Goal: Task Accomplishment & Management: Manage account settings

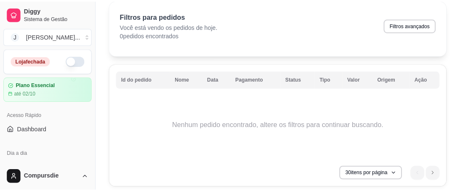
scroll to position [67, 0]
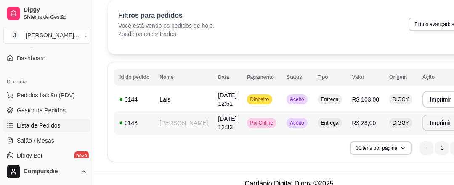
click at [213, 128] on td "[DATE] 12:33" at bounding box center [227, 123] width 29 height 24
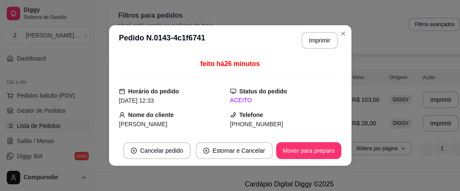
click at [310, 47] on button "Imprimir" at bounding box center [319, 40] width 37 height 17
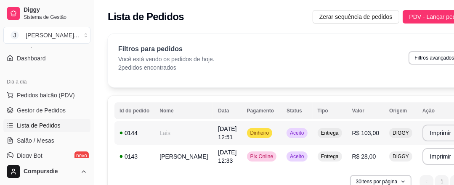
click at [182, 128] on td "Lais" at bounding box center [183, 134] width 58 height 24
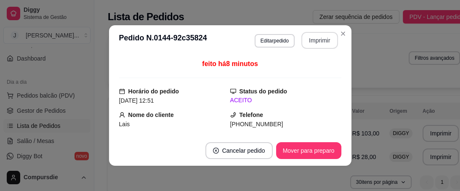
click at [312, 42] on button "Imprimir" at bounding box center [319, 40] width 37 height 17
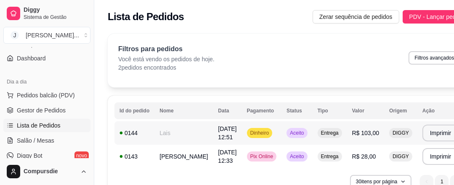
click at [213, 140] on td "[DATE] 12:51" at bounding box center [227, 134] width 29 height 24
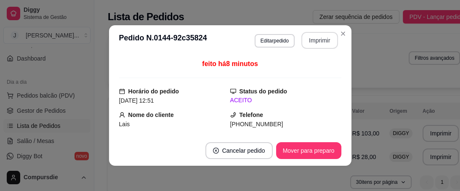
click at [315, 43] on button "Imprimir" at bounding box center [319, 40] width 37 height 17
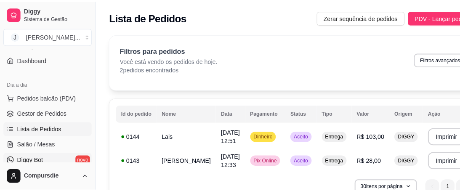
scroll to position [101, 0]
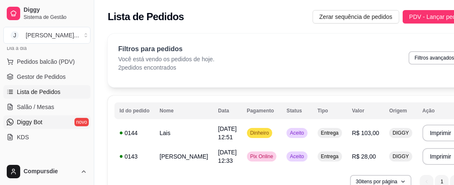
click at [42, 124] on link "Diggy Bot novo" at bounding box center [46, 122] width 87 height 13
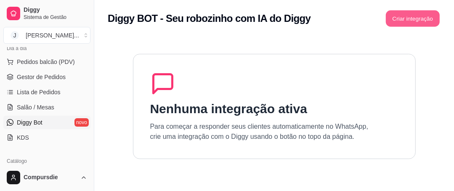
click at [426, 25] on button "Criar integração" at bounding box center [413, 19] width 54 height 16
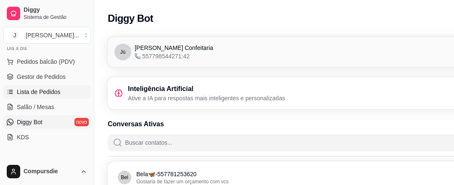
click at [46, 90] on span "Lista de Pedidos" at bounding box center [39, 92] width 44 height 8
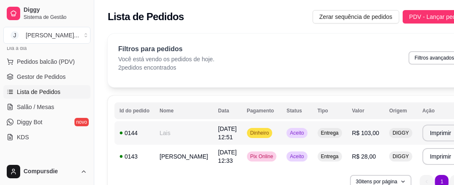
click at [143, 138] on td "0144" at bounding box center [134, 134] width 40 height 24
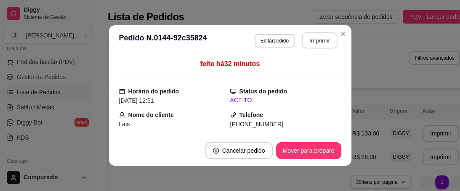
click at [322, 37] on button "Imprimir" at bounding box center [319, 40] width 35 height 16
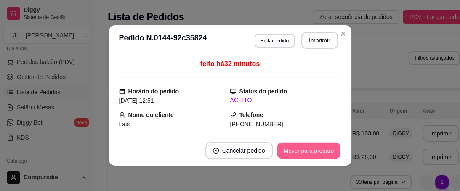
click at [302, 157] on button "Mover para preparo" at bounding box center [308, 151] width 63 height 16
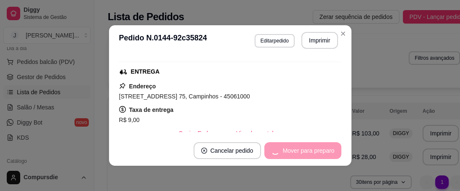
scroll to position [135, 0]
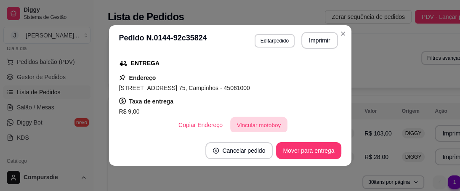
click at [233, 123] on button "Vincular motoboy" at bounding box center [258, 125] width 57 height 16
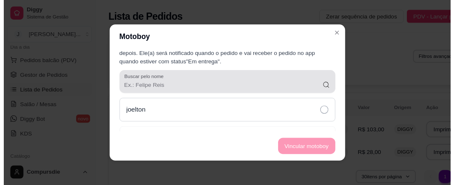
scroll to position [34, 0]
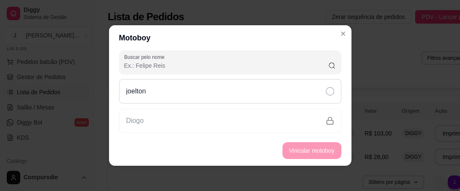
click at [183, 88] on div "joelton" at bounding box center [230, 91] width 222 height 24
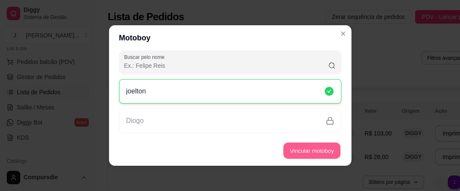
click at [286, 156] on button "Vincular motoboy" at bounding box center [311, 151] width 57 height 16
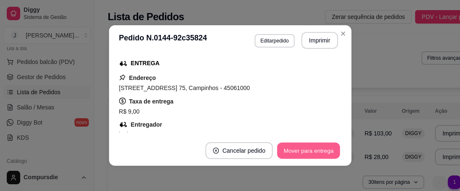
click at [299, 153] on button "Mover para entrega" at bounding box center [308, 151] width 63 height 16
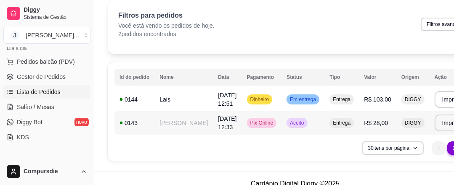
click at [213, 123] on td "[DATE] 12:33" at bounding box center [227, 123] width 29 height 24
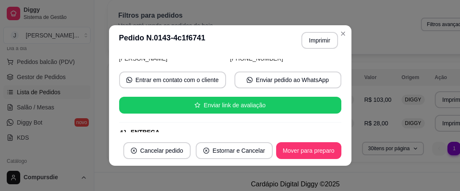
scroll to position [67, 0]
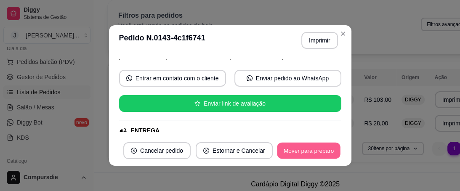
click at [299, 151] on button "Mover para preparo" at bounding box center [308, 151] width 63 height 16
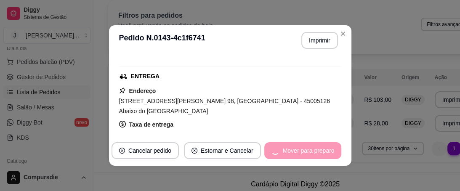
scroll to position [135, 0]
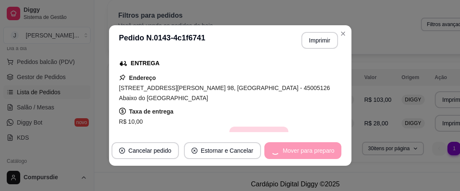
click at [261, 127] on button "Vincular motoboy" at bounding box center [258, 135] width 59 height 17
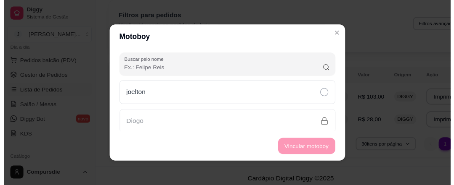
scroll to position [34, 0]
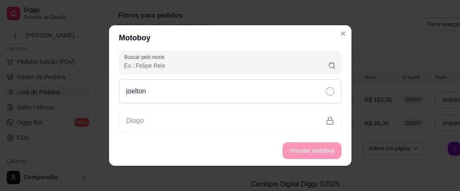
click at [206, 92] on div "joelton" at bounding box center [230, 91] width 222 height 24
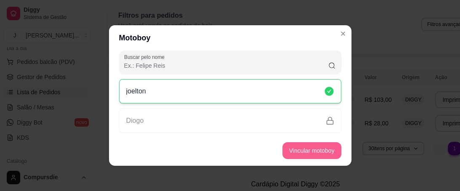
click at [307, 155] on button "Vincular motoboy" at bounding box center [311, 150] width 59 height 17
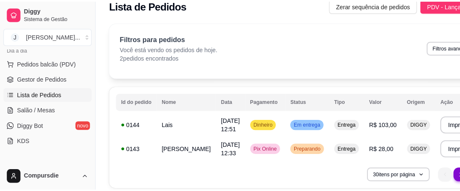
scroll to position [0, 0]
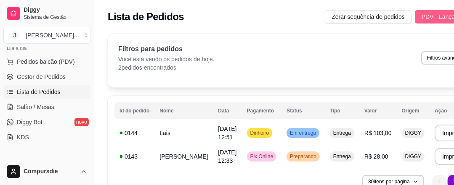
click at [421, 19] on span "PDV - Lançar pedido" at bounding box center [448, 16] width 55 height 9
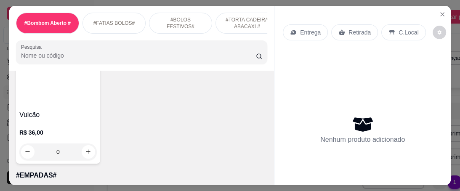
scroll to position [875, 0]
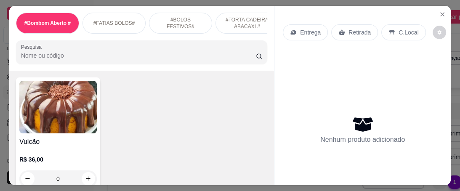
click at [75, 121] on img at bounding box center [57, 107] width 77 height 53
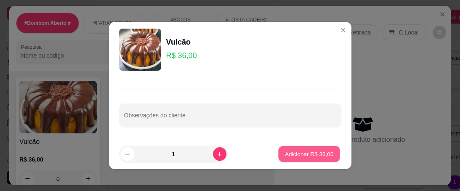
click at [290, 157] on p "Adicionar R$ 36,00" at bounding box center [309, 154] width 49 height 8
type input "1"
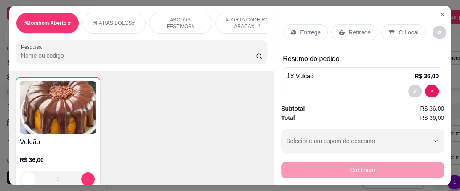
click at [306, 30] on p "Entrega" at bounding box center [310, 32] width 21 height 8
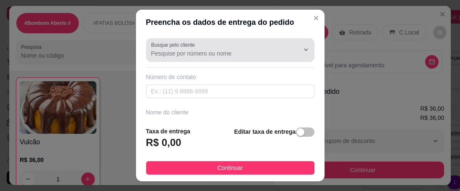
click at [209, 50] on input "Busque pelo cliente" at bounding box center [218, 53] width 135 height 8
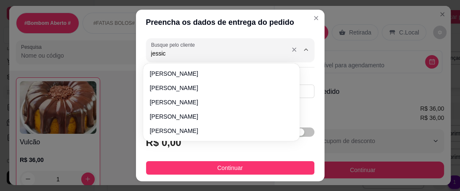
type input "[PERSON_NAME]"
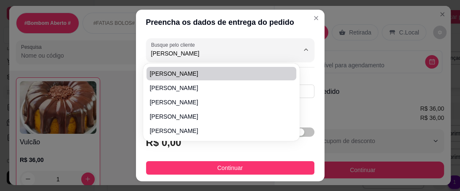
click at [159, 71] on span "[PERSON_NAME]" at bounding box center [217, 73] width 135 height 8
type input "77988536894"
type input "[PERSON_NAME]"
type input "[STREET_ADDRESS]"
type input "centro"
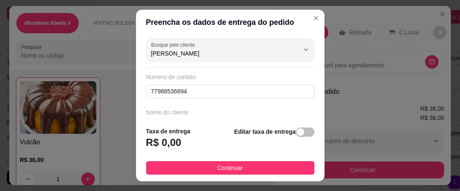
drag, startPoint x: 178, startPoint y: 57, endPoint x: 109, endPoint y: 53, distance: 69.1
click at [109, 53] on div "Preencha os dados de entrega do pedido Busque pelo cliente [PERSON_NAME] de con…" at bounding box center [230, 95] width 460 height 191
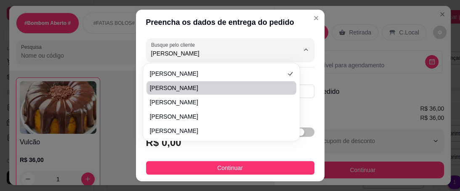
click at [179, 86] on span "[PERSON_NAME]" at bounding box center [217, 88] width 135 height 8
type input "[PERSON_NAME]"
type input "77981287761"
type input "[PERSON_NAME]"
type input "4507050"
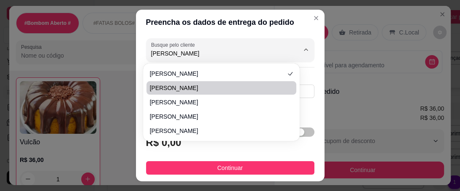
type input "A"
type input "830"
type input "São Pedro"
type input "Vitória da conquista"
type input "Condomínio vivenda das orquídeas [STREET_ADDRESS]"
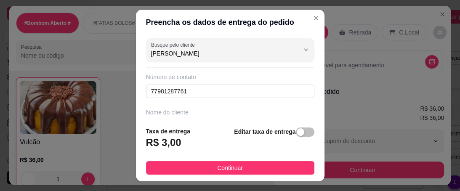
drag, startPoint x: 180, startPoint y: 57, endPoint x: 120, endPoint y: 52, distance: 59.9
click at [120, 52] on div "Preencha os dados de entrega do pedido Busque pelo cliente [PERSON_NAME] Número…" at bounding box center [230, 95] width 460 height 191
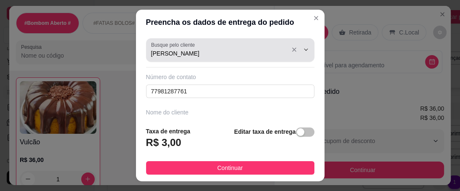
click at [173, 50] on input "[PERSON_NAME]" at bounding box center [218, 53] width 135 height 8
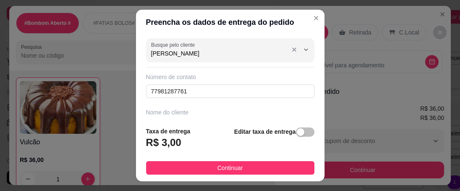
click at [180, 53] on input "[PERSON_NAME]" at bounding box center [218, 53] width 135 height 8
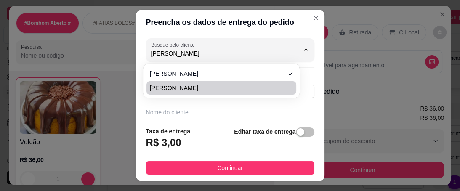
click at [187, 84] on span "[PERSON_NAME]" at bounding box center [217, 88] width 135 height 8
type input "[PERSON_NAME]"
type input "77991935868"
type input "[PERSON_NAME]"
type input "45077056"
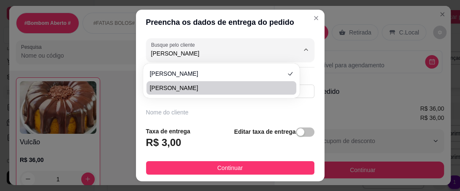
type input "Rua H"
type input "01"
type input "Urbis 4"
type input "Vitória da Conquista"
type input "Urbis 4"
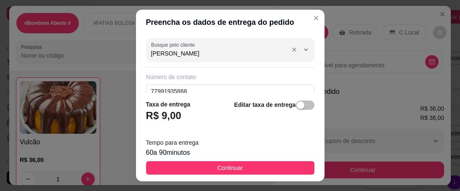
drag, startPoint x: 189, startPoint y: 51, endPoint x: 130, endPoint y: 53, distance: 59.7
click at [130, 53] on div "Preencha os dados de entrega do pedido Busque pelo cliente [PERSON_NAME] Número…" at bounding box center [230, 95] width 460 height 191
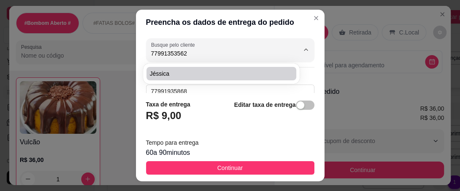
click at [179, 76] on span "Jéssica" at bounding box center [217, 73] width 135 height 8
type input "Jéssica"
type input "77991353562"
type input "Jéssica"
type input "45027327"
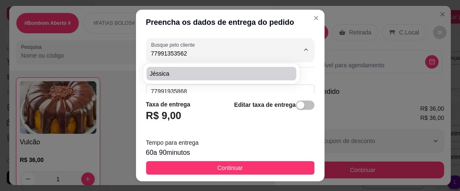
type input "Via F"
type input "F6"
type input "Boa Vista"
type input "Condomínio [GEOGRAPHIC_DATA][STREET_ADDRESS]"
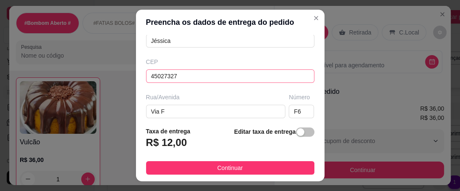
scroll to position [62, 0]
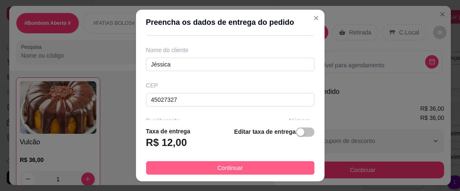
type input "Jéssica"
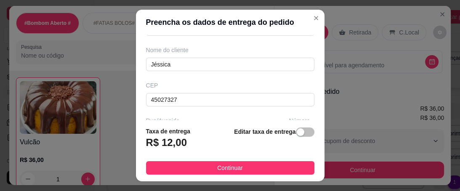
click at [220, 165] on span "Continuar" at bounding box center [230, 167] width 26 height 9
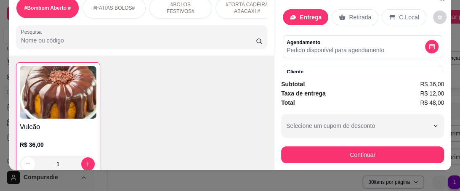
scroll to position [24, 0]
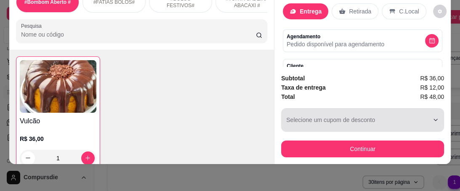
click at [357, 111] on div "button" at bounding box center [357, 119] width 143 height 17
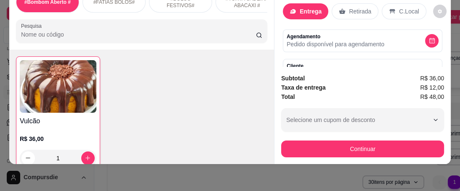
click at [326, 83] on div "Taxa de entrega R$ 12,00" at bounding box center [362, 87] width 163 height 9
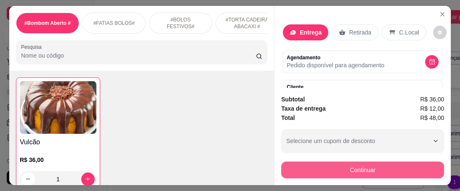
click at [331, 165] on button "Continuar" at bounding box center [362, 170] width 163 height 17
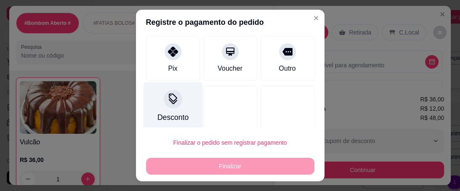
scroll to position [115, 0]
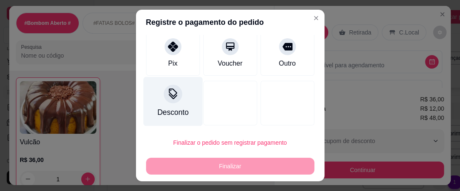
click at [167, 83] on div "Desconto" at bounding box center [172, 101] width 59 height 49
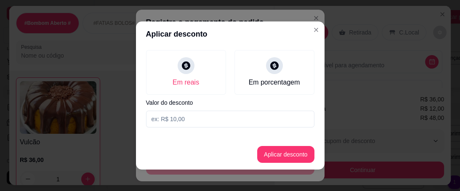
click at [178, 123] on input at bounding box center [230, 119] width 168 height 17
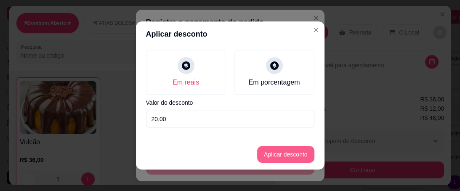
type input "20,00"
click at [283, 154] on button "Aplicar desconto" at bounding box center [285, 154] width 57 height 17
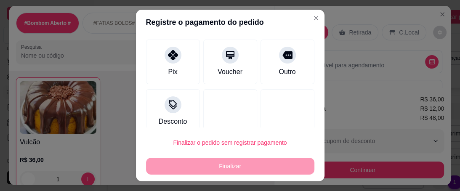
scroll to position [124, 0]
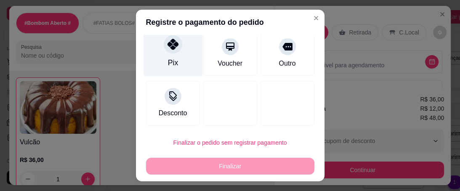
click at [158, 65] on div "Pix" at bounding box center [172, 51] width 59 height 49
type input "R$ 0,00"
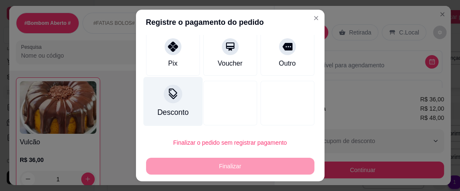
scroll to position [115, 0]
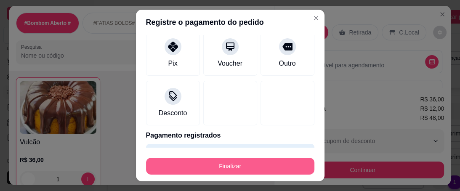
click at [212, 162] on button "Finalizar" at bounding box center [230, 166] width 168 height 17
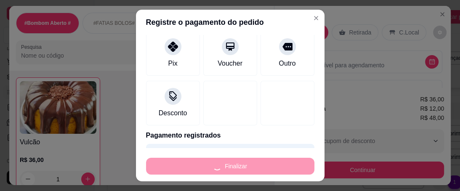
type input "0"
type input "-R$ 48,00"
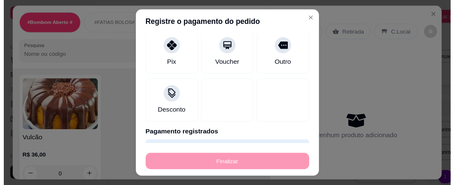
scroll to position [875, 0]
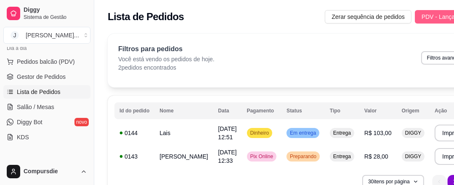
click at [421, 21] on span "PDV - Lançar pedido" at bounding box center [448, 16] width 55 height 9
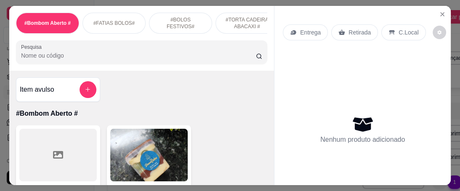
click at [310, 33] on p "Entrega" at bounding box center [310, 32] width 21 height 8
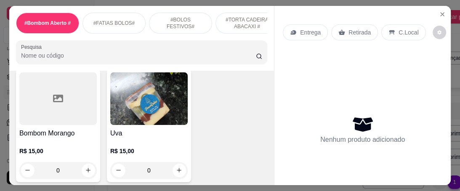
scroll to position [67, 0]
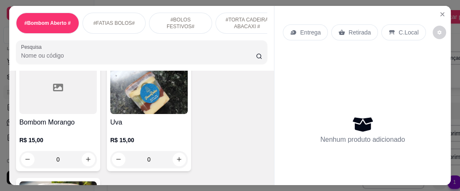
click at [156, 117] on div "Uva R$ 15,00 0" at bounding box center [149, 114] width 84 height 113
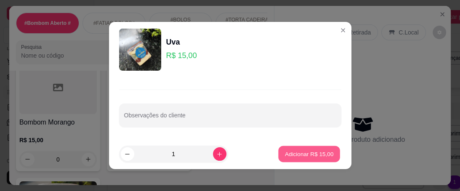
click at [289, 150] on p "Adicionar R$ 15,00" at bounding box center [309, 154] width 49 height 8
type input "1"
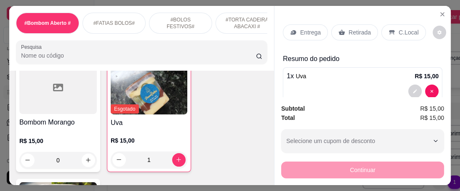
click at [309, 30] on p "Entrega" at bounding box center [310, 32] width 21 height 8
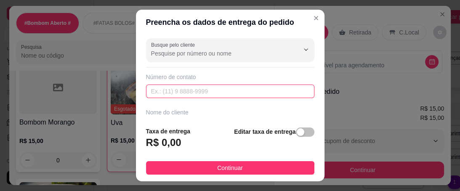
click at [187, 89] on input "text" at bounding box center [230, 91] width 168 height 13
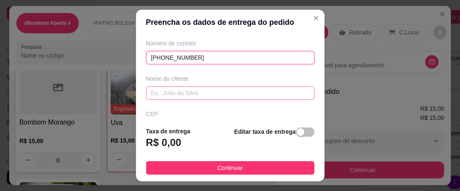
type input "[PHONE_NUMBER]"
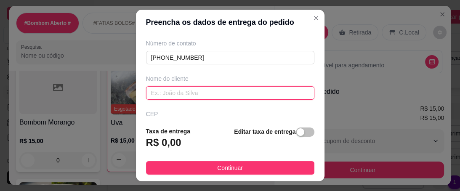
click at [191, 94] on input "text" at bounding box center [230, 92] width 168 height 13
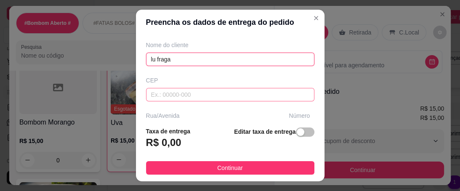
scroll to position [101, 0]
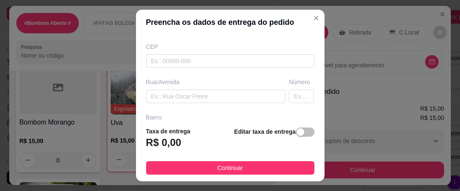
type input "lu fraga"
click at [170, 88] on div "Rua/Avenida" at bounding box center [215, 90] width 143 height 25
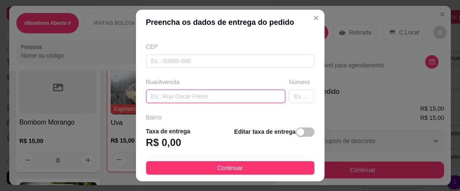
click at [170, 91] on input "text" at bounding box center [216, 96] width 140 height 13
type input "rua [PERSON_NAME], morada bem ti vi"
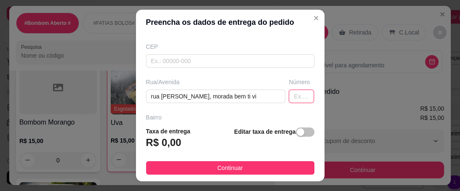
click at [289, 99] on input "text" at bounding box center [301, 96] width 25 height 13
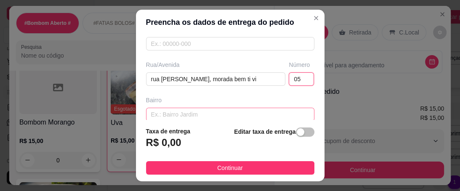
scroll to position [135, 0]
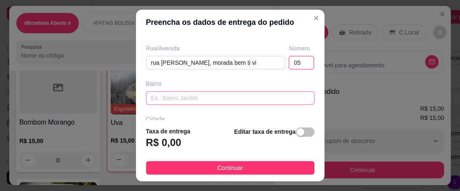
type input "05"
click at [198, 103] on input "text" at bounding box center [230, 97] width 168 height 13
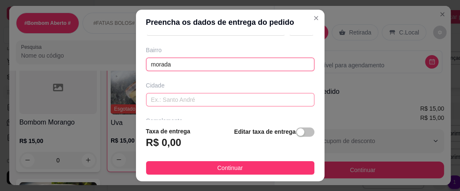
scroll to position [197, 0]
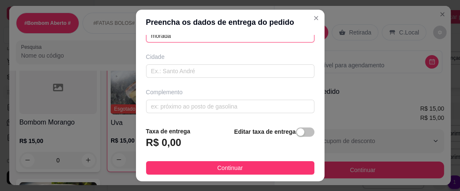
type input "morada"
click at [172, 97] on div "Complemento" at bounding box center [230, 100] width 172 height 25
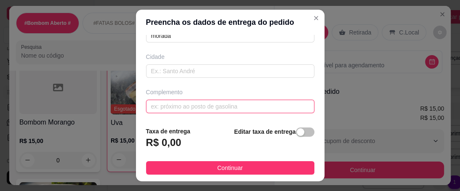
click at [171, 103] on input "text" at bounding box center [230, 106] width 168 height 13
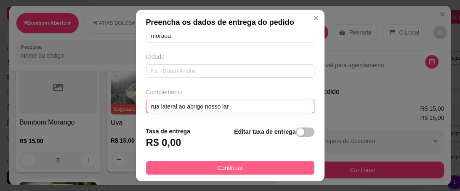
type input "rua lateral ao abrigo nosso lar"
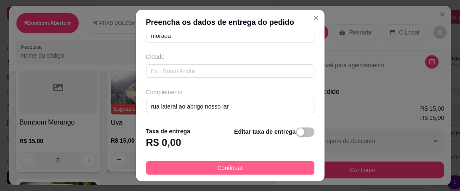
click at [232, 169] on span "Continuar" at bounding box center [230, 167] width 26 height 9
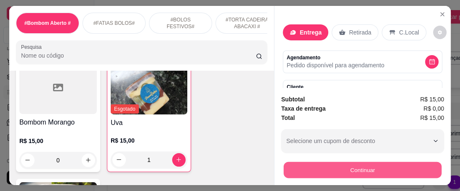
click at [341, 162] on button "Continuar" at bounding box center [362, 170] width 158 height 16
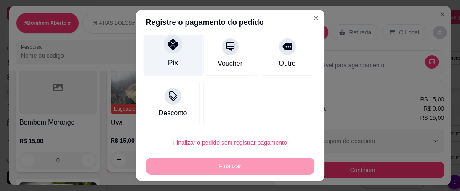
click at [167, 53] on div at bounding box center [173, 44] width 19 height 19
type input "R$ 0,00"
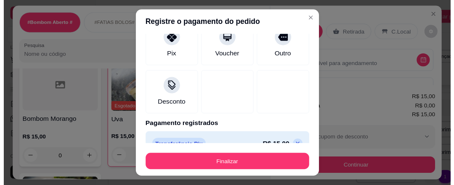
scroll to position [107, 0]
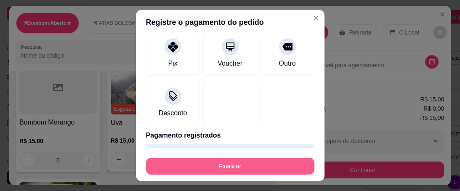
click at [228, 169] on button "Finalizar" at bounding box center [230, 166] width 168 height 17
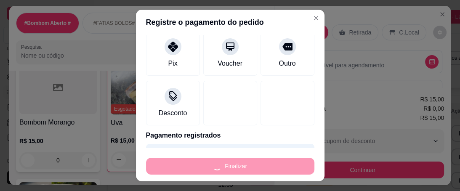
type input "0"
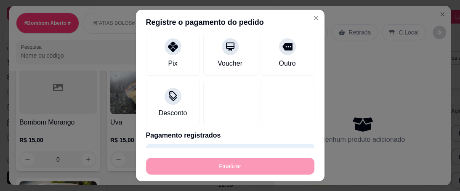
type input "-R$ 15,00"
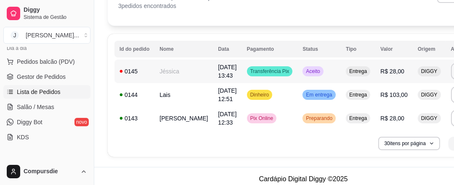
scroll to position [67, 0]
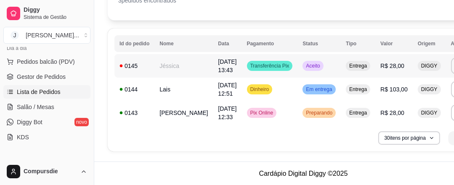
click at [213, 56] on td "[DATE] 13:43" at bounding box center [227, 66] width 29 height 24
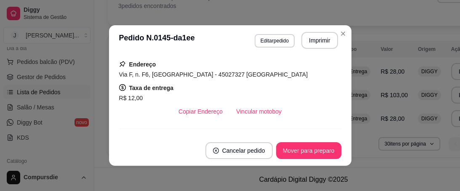
scroll to position [135, 0]
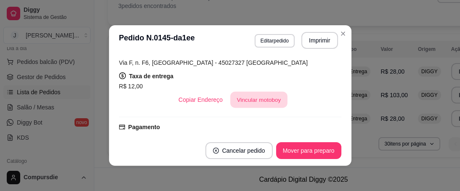
click at [257, 102] on button "Vincular motoboy" at bounding box center [258, 100] width 57 height 16
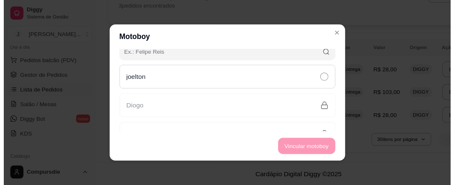
scroll to position [29, 0]
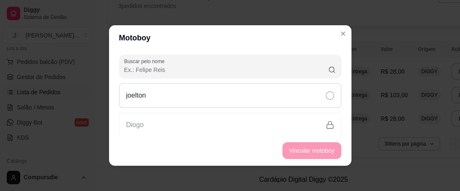
click at [181, 97] on div "joelton" at bounding box center [230, 95] width 222 height 24
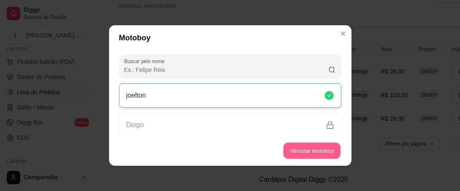
click at [284, 157] on button "Vincular motoboy" at bounding box center [311, 151] width 57 height 16
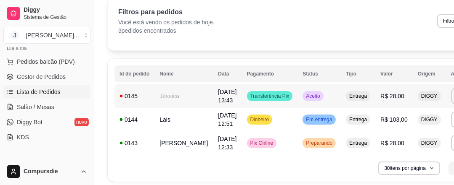
scroll to position [0, 0]
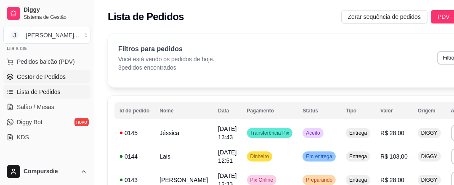
click at [56, 83] on link "Gestor de Pedidos" at bounding box center [46, 76] width 87 height 13
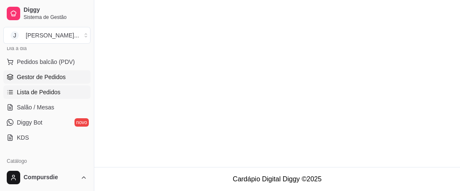
click at [49, 91] on span "Lista de Pedidos" at bounding box center [39, 92] width 44 height 8
click at [48, 91] on span "Lista de Pedidos" at bounding box center [39, 92] width 44 height 8
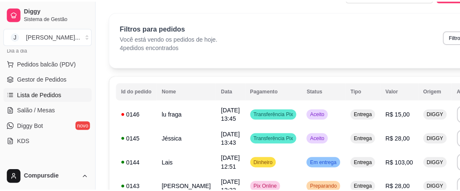
scroll to position [34, 0]
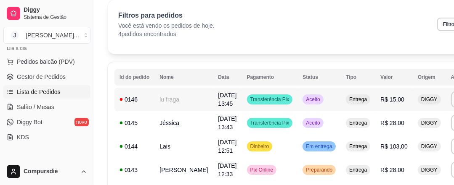
click at [178, 101] on td "lu fraga" at bounding box center [183, 100] width 58 height 24
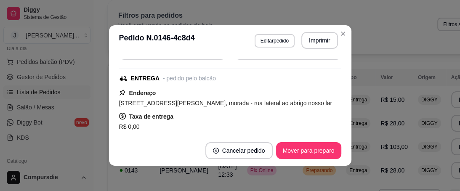
scroll to position [135, 0]
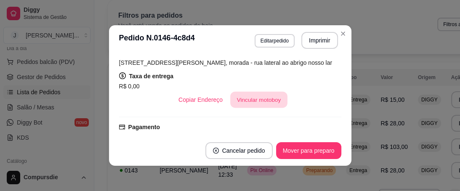
click at [247, 105] on button "Vincular motoboy" at bounding box center [258, 100] width 57 height 16
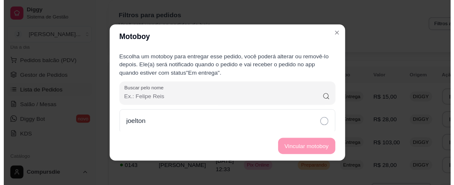
scroll to position [34, 0]
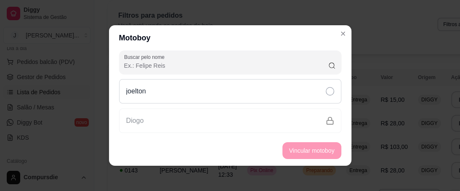
click at [159, 93] on div "joelton" at bounding box center [230, 91] width 222 height 24
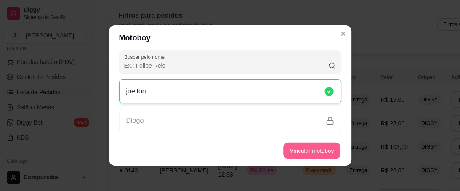
click at [283, 150] on button "Vincular motoboy" at bounding box center [311, 151] width 57 height 16
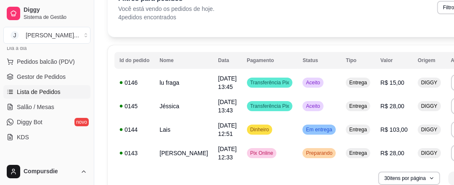
scroll to position [91, 0]
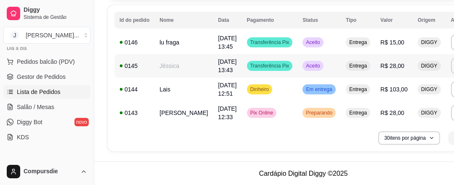
click at [216, 71] on td "[DATE] 13:43" at bounding box center [227, 66] width 29 height 24
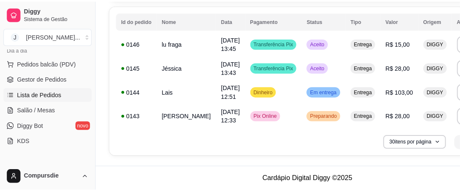
scroll to position [85, 0]
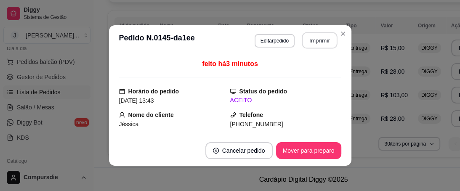
click at [324, 37] on button "Imprimir" at bounding box center [319, 40] width 35 height 16
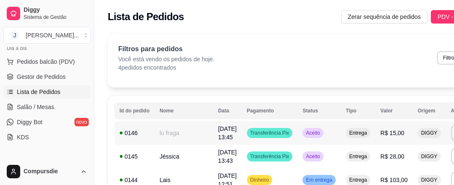
click at [162, 138] on td "lu fraga" at bounding box center [183, 134] width 58 height 24
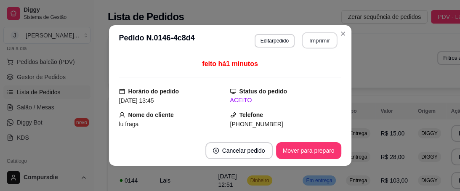
click at [321, 45] on button "Imprimir" at bounding box center [319, 40] width 35 height 16
